Goal: Task Accomplishment & Management: Manage account settings

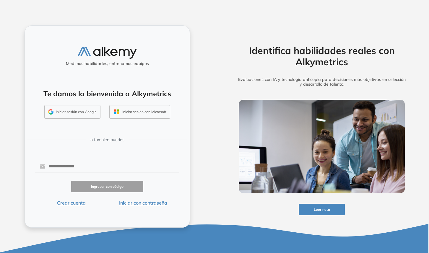
click at [77, 110] on button "Iniciar sesión con Google" at bounding box center [72, 112] width 56 height 14
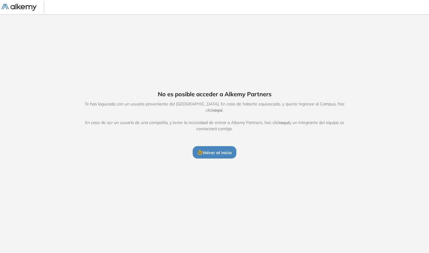
click at [223, 108] on span "aquí" at bounding box center [218, 110] width 9 height 5
